Goal: Task Accomplishment & Management: Manage account settings

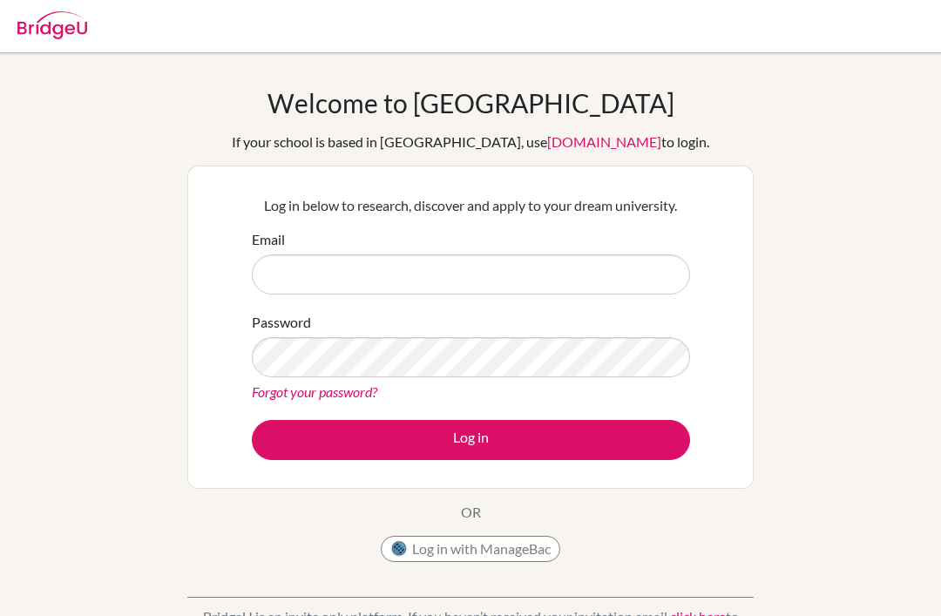
click at [655, 279] on input "Email" at bounding box center [471, 275] width 438 height 40
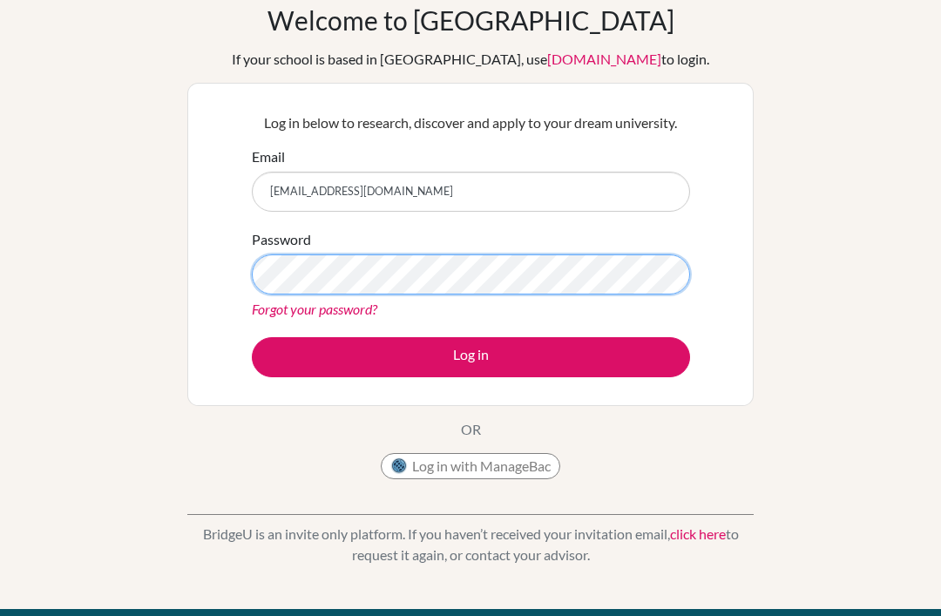
scroll to position [82, 0]
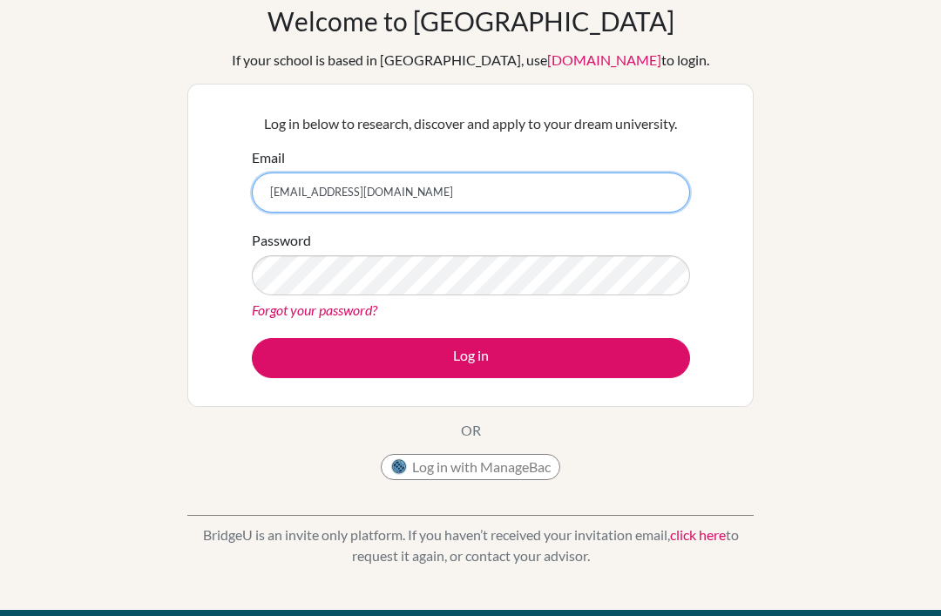
click at [302, 176] on input "olmaneduardo68@gmail.com" at bounding box center [471, 193] width 438 height 40
click at [301, 175] on input "olmaneduardo68@gmail.com" at bounding box center [471, 193] width 438 height 40
click at [304, 181] on input "olmaneduardo68@gmail.com" at bounding box center [471, 193] width 438 height 40
click at [303, 181] on input "olmaneduardo68@gmail.com" at bounding box center [471, 193] width 438 height 40
type input "olman.espinoza@delcamposchool.org"
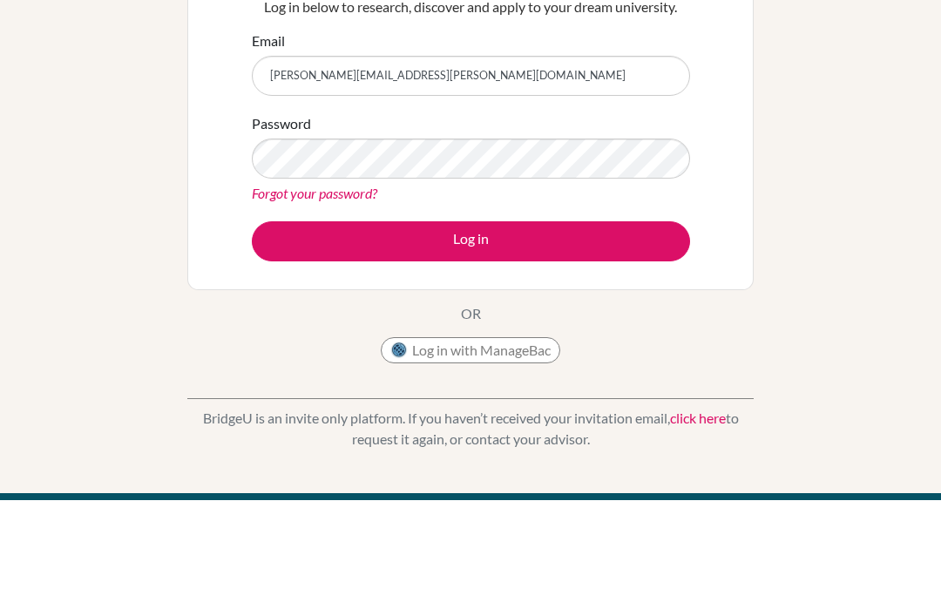
click at [271, 302] on link "Forgot your password?" at bounding box center [315, 310] width 126 height 17
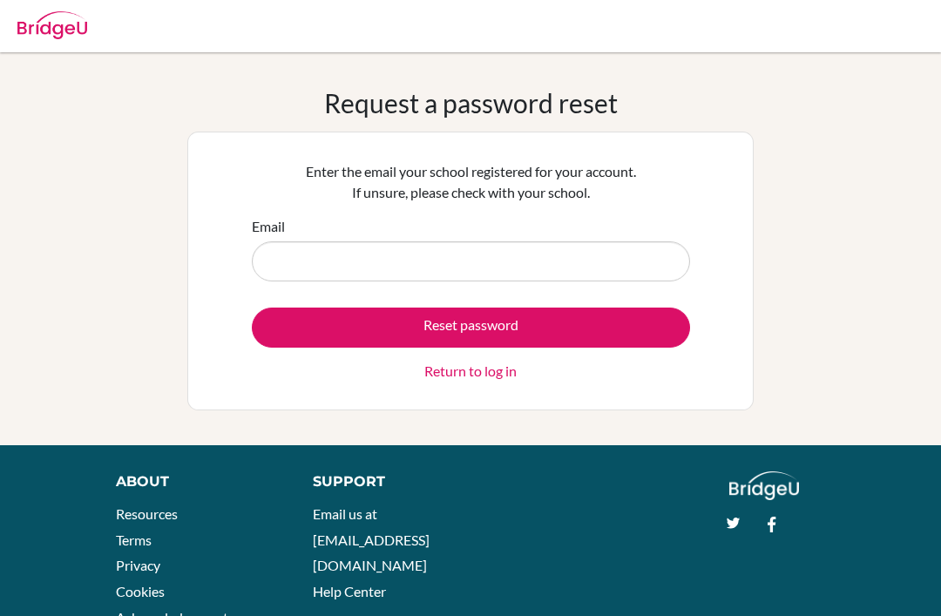
click at [342, 246] on input "Email" at bounding box center [471, 261] width 438 height 40
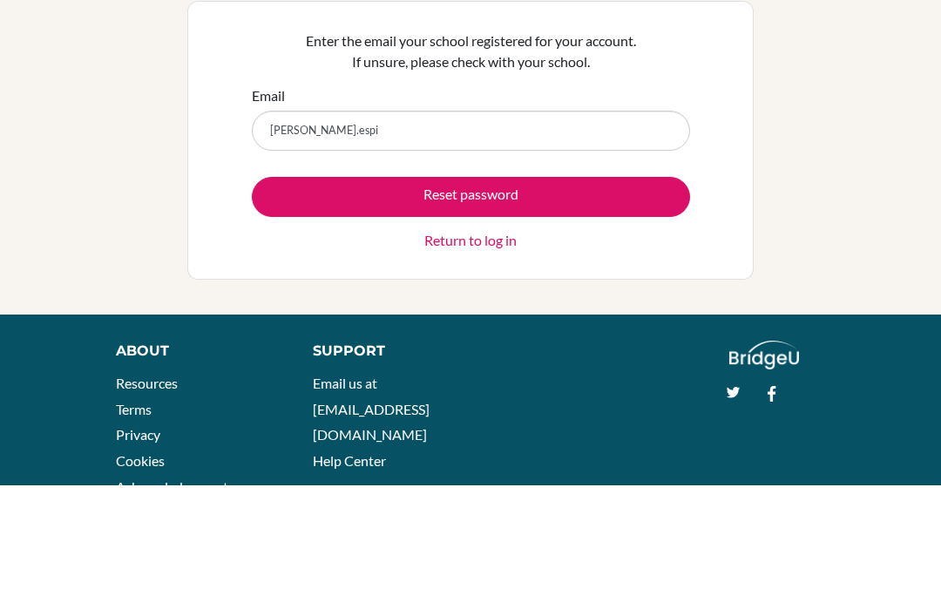
click at [313, 241] on input "[PERSON_NAME].espi" at bounding box center [471, 261] width 438 height 40
click at [313, 241] on input "olman.espi" at bounding box center [471, 261] width 438 height 40
click at [294, 241] on input "olman.espi" at bounding box center [471, 261] width 438 height 40
type input "olmaneduard"
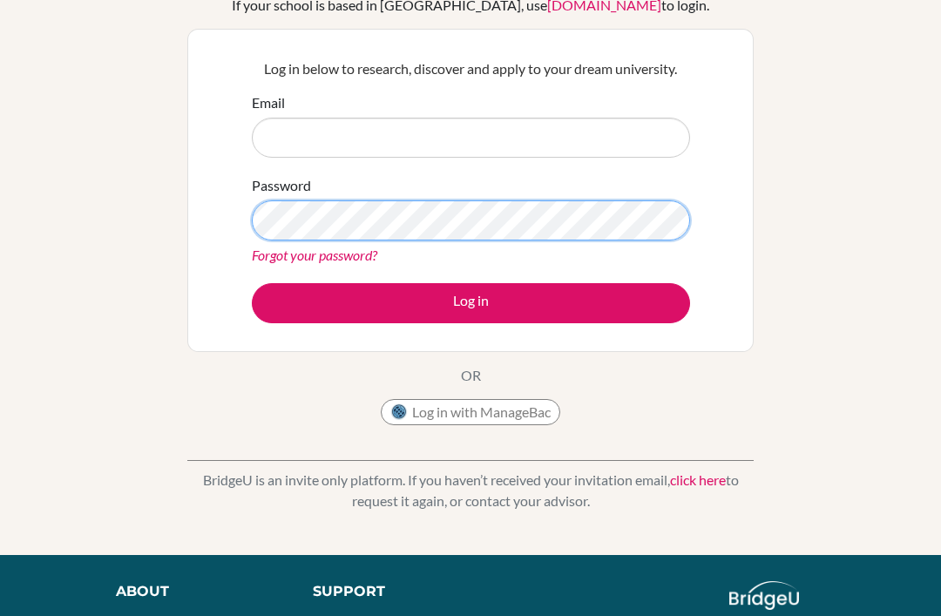
scroll to position [137, 0]
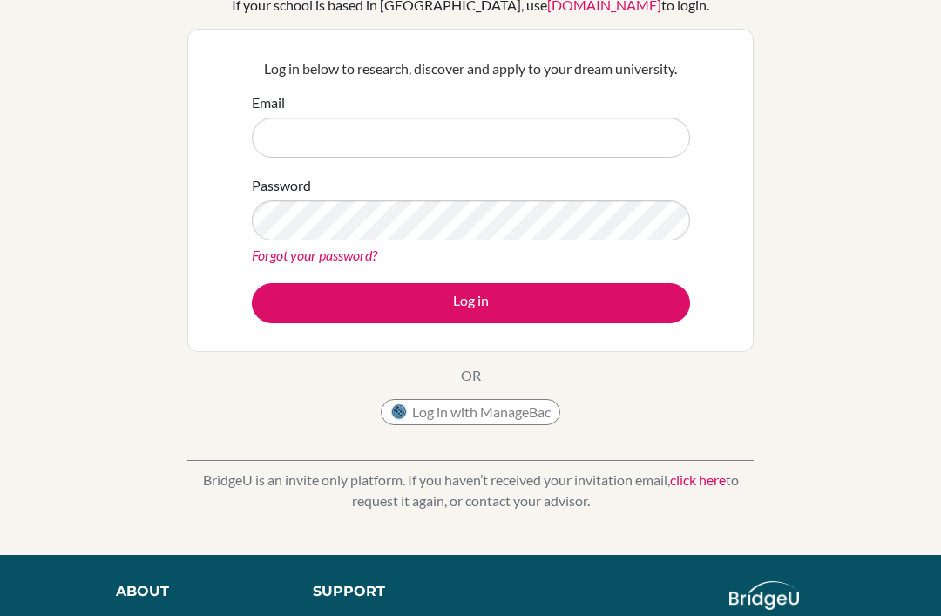
click at [272, 251] on link "Forgot your password?" at bounding box center [315, 255] width 126 height 17
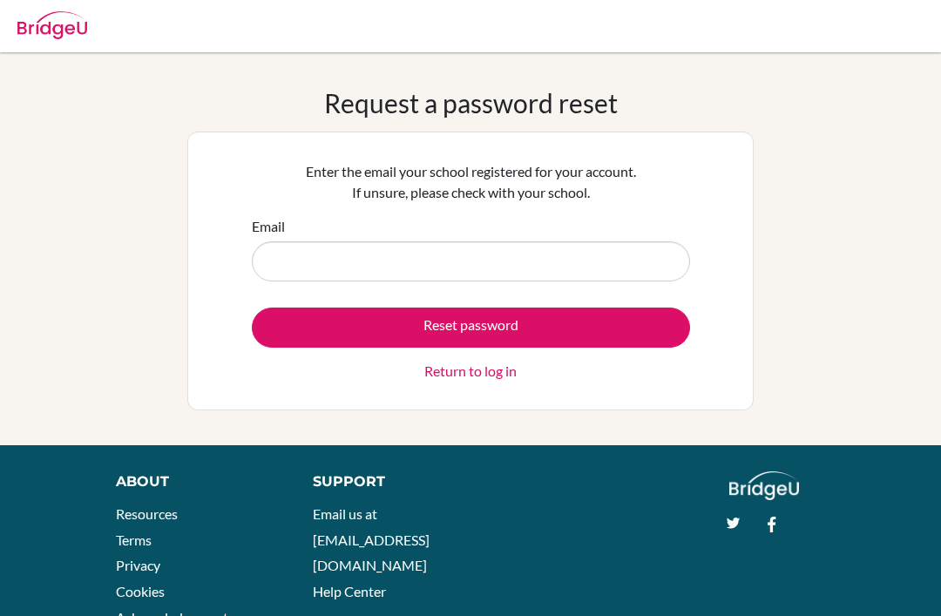
click at [282, 261] on input "Email" at bounding box center [471, 261] width 438 height 40
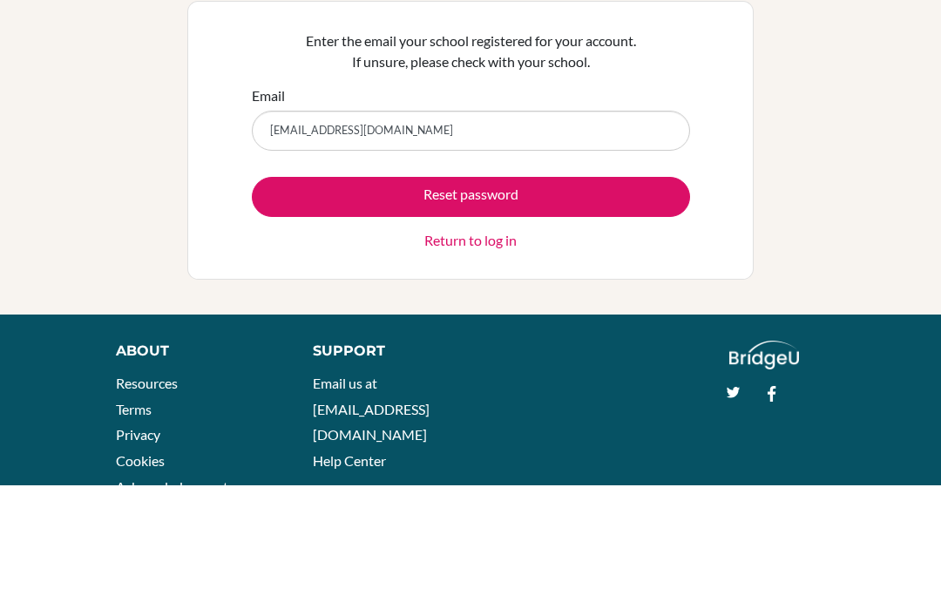
type input "[EMAIL_ADDRESS][DOMAIN_NAME]"
click at [284, 308] on button "Reset password" at bounding box center [471, 328] width 438 height 40
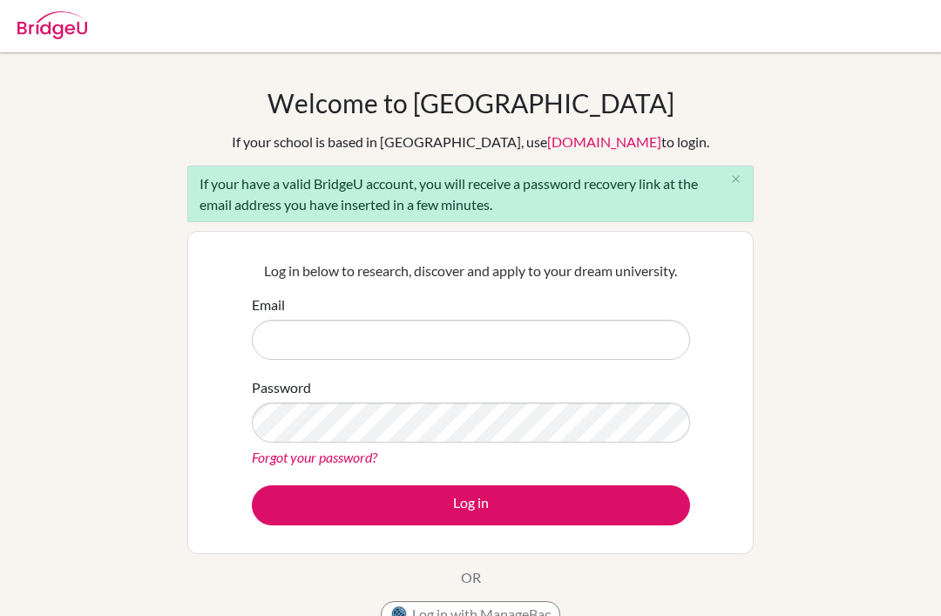
click at [291, 335] on input "Email" at bounding box center [471, 340] width 438 height 40
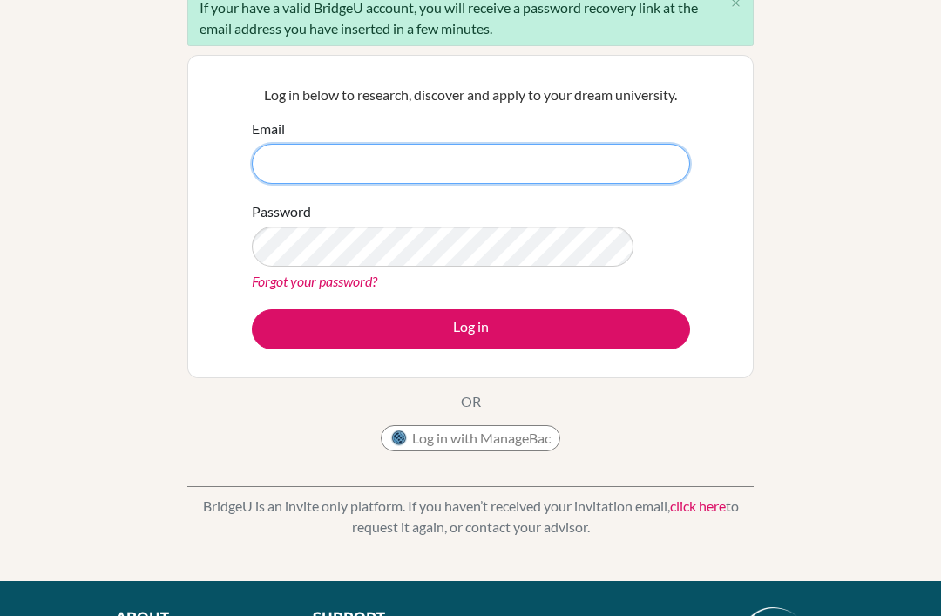
scroll to position [204, 0]
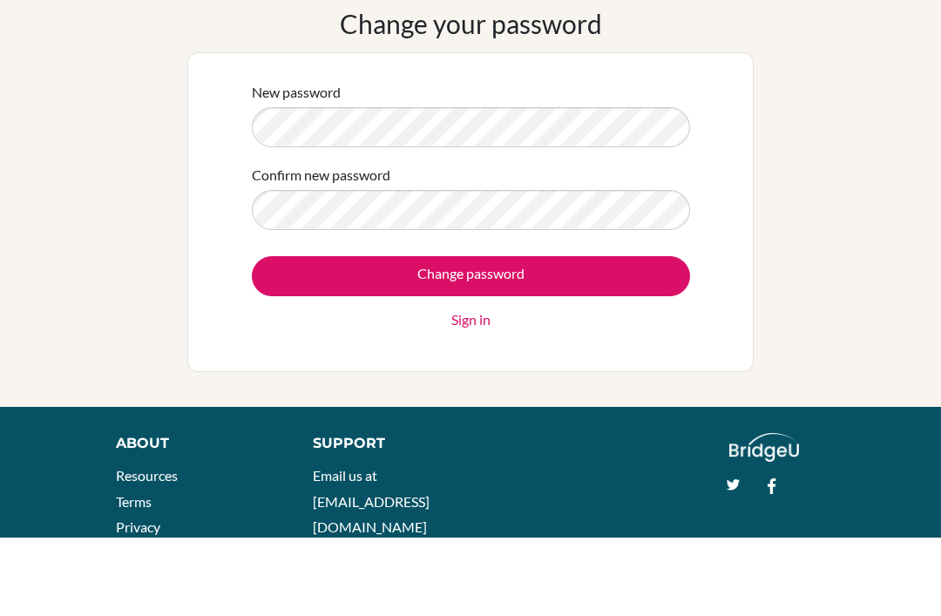
scroll to position [49, 0]
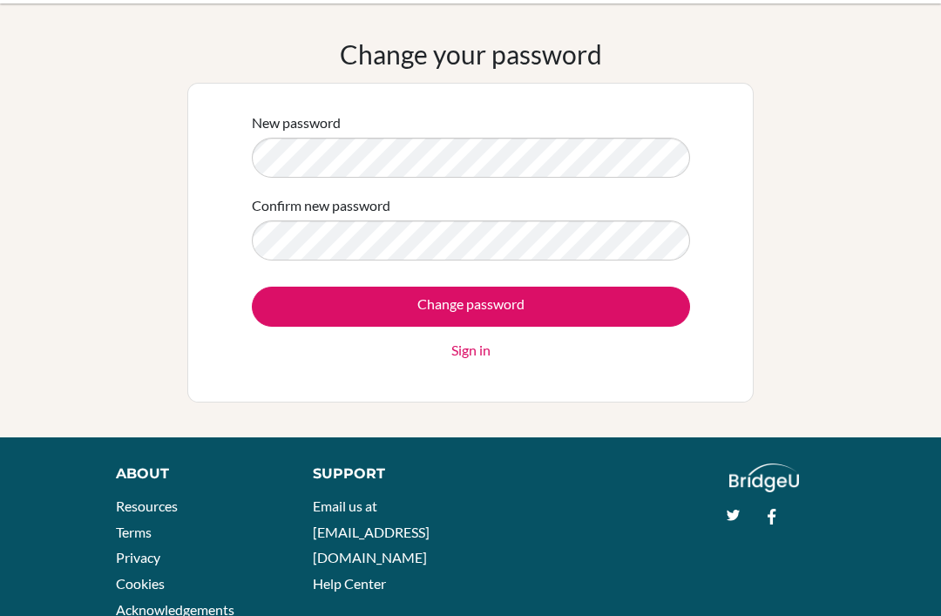
click at [306, 266] on form "New password Confirm new password Change password Sign in" at bounding box center [471, 236] width 438 height 248
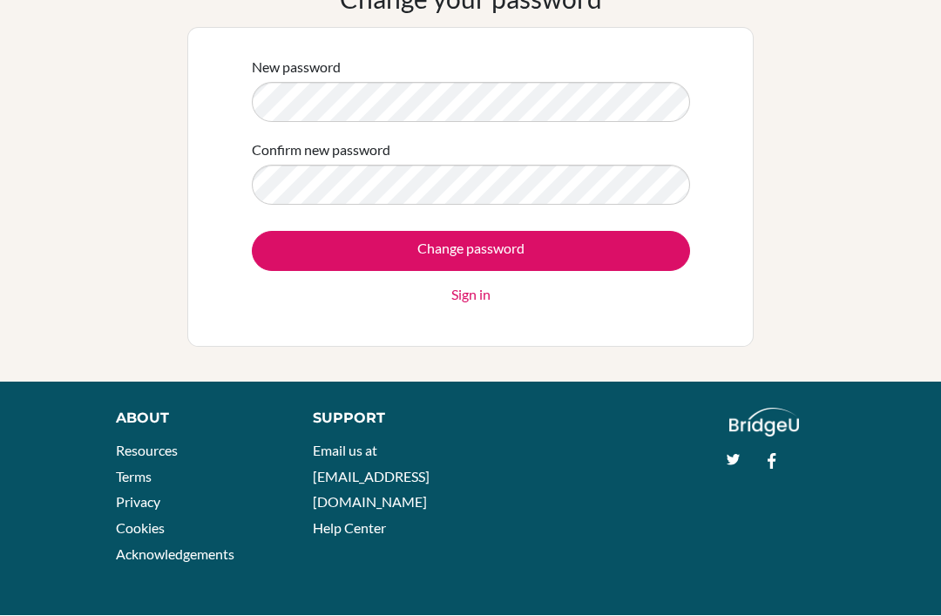
scroll to position [105, 0]
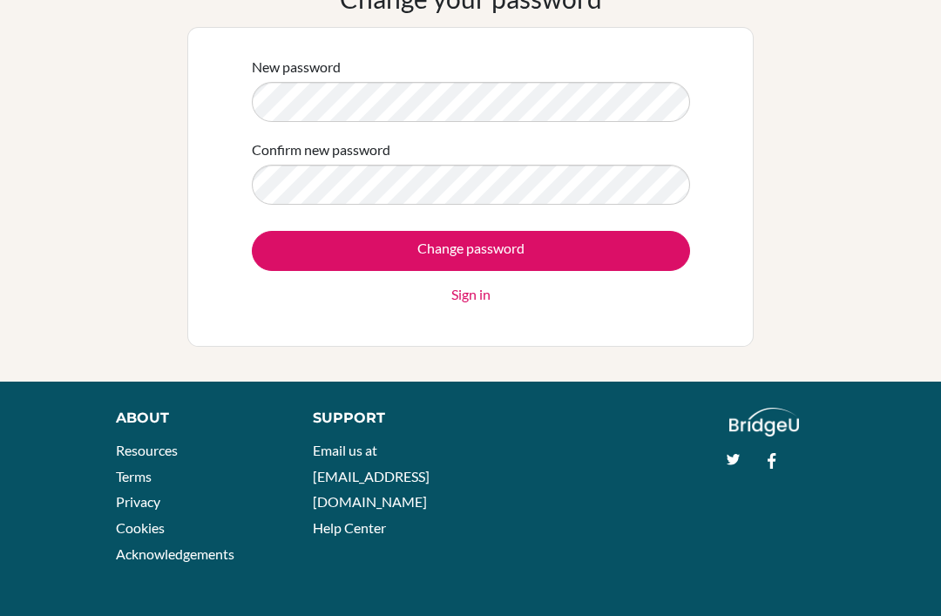
click at [151, 90] on div "Change your password New password Confirm new password Change password Sign in" at bounding box center [470, 165] width 941 height 364
click at [188, 115] on div "New password Confirm new password Change password Sign in" at bounding box center [470, 187] width 567 height 320
click at [335, 233] on input "Change password" at bounding box center [471, 251] width 438 height 40
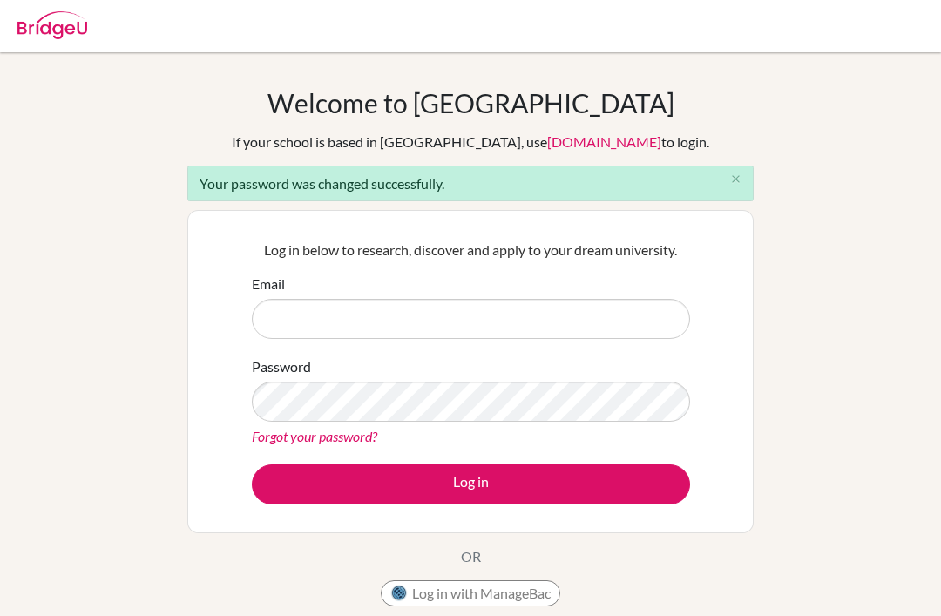
scroll to position [156, 0]
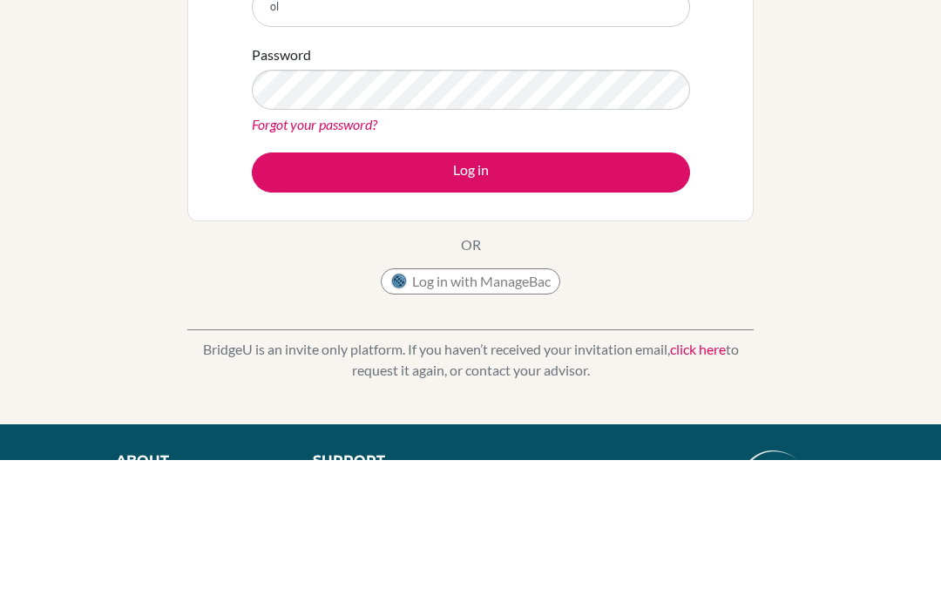
type input "o"
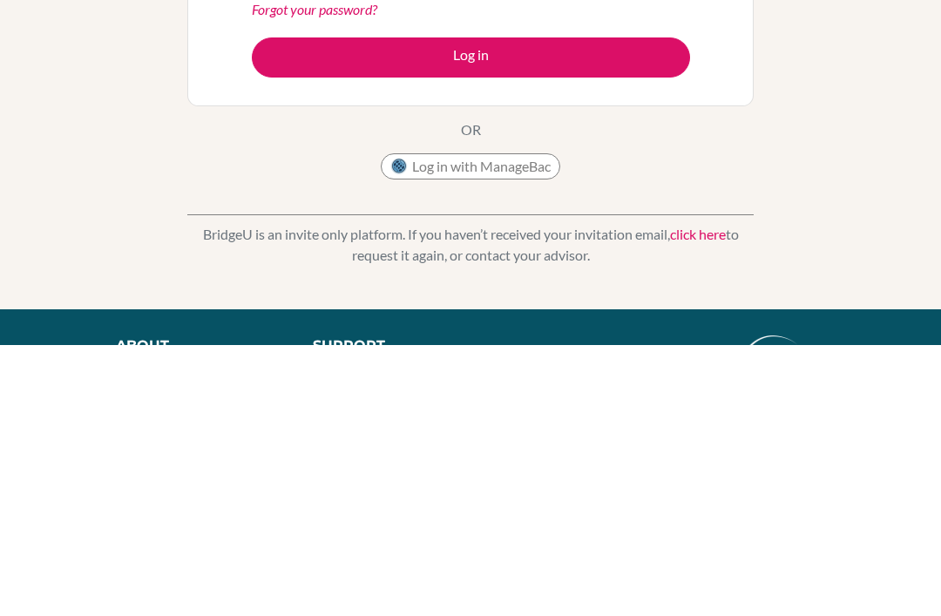
scroll to position [271, 0]
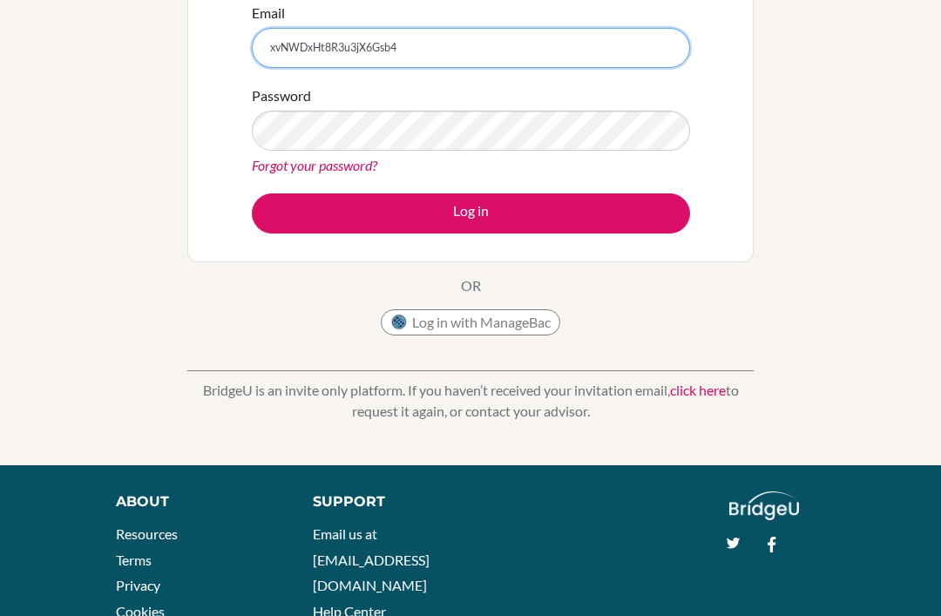
click at [290, 51] on input "xvNWDxHt8R3u3jX6Gsb4" at bounding box center [471, 48] width 438 height 40
click at [276, 56] on input "xvNWDxHt8R3u3jX6Gsb4" at bounding box center [471, 48] width 438 height 40
click at [275, 55] on input "xvNWDxHt8R3u3jX6Gsb4" at bounding box center [471, 48] width 438 height 40
type input "olmaneduardo68@gmail.com"
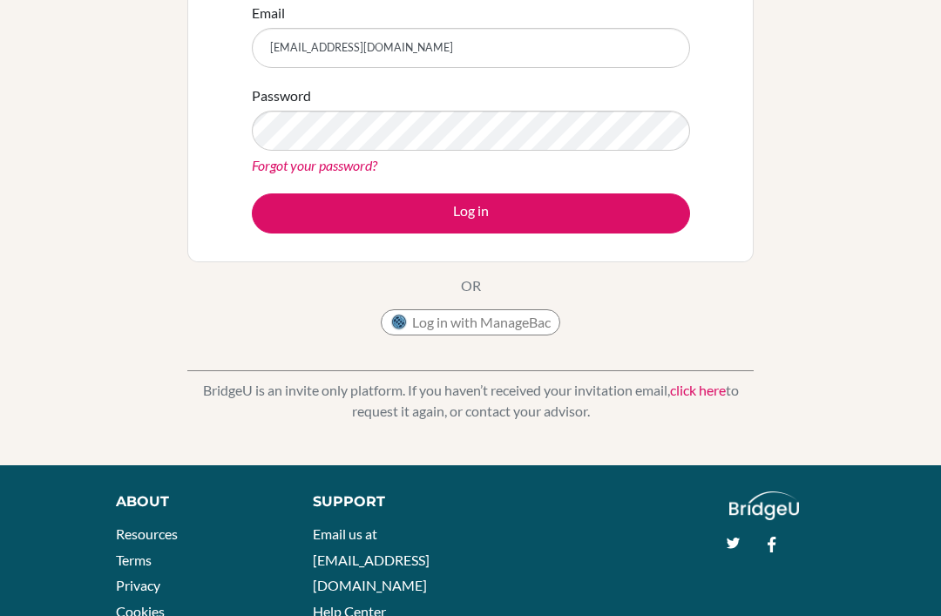
click at [283, 208] on button "Log in" at bounding box center [471, 214] width 438 height 40
